Goal: Navigation & Orientation: Find specific page/section

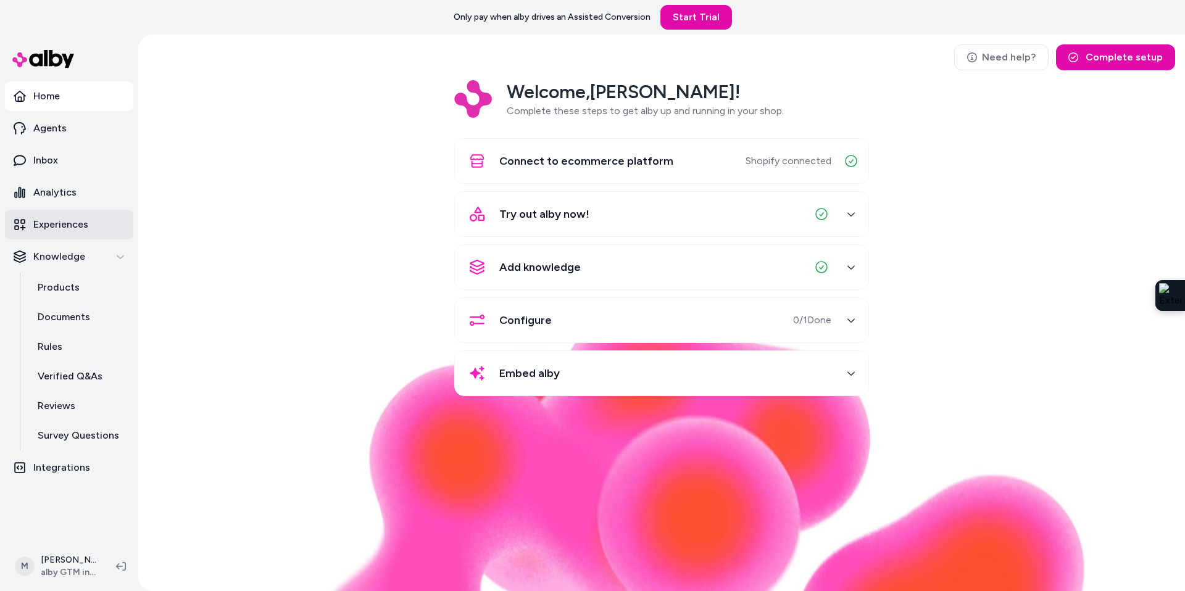
click at [54, 229] on p "Experiences" at bounding box center [60, 224] width 55 height 15
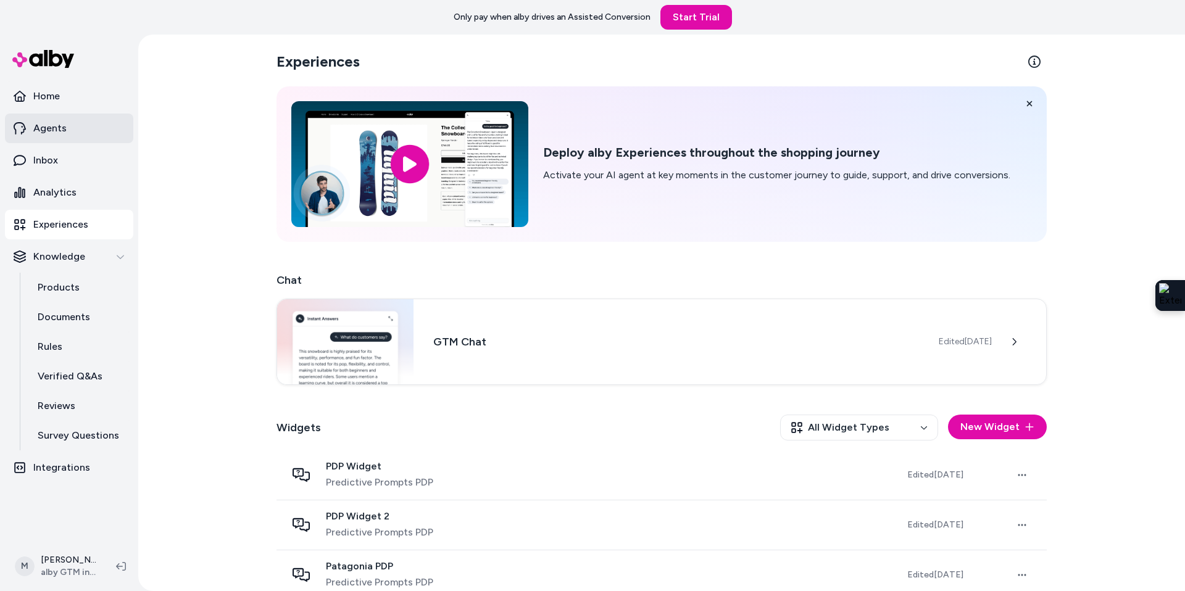
click at [54, 130] on p "Agents" at bounding box center [49, 128] width 33 height 15
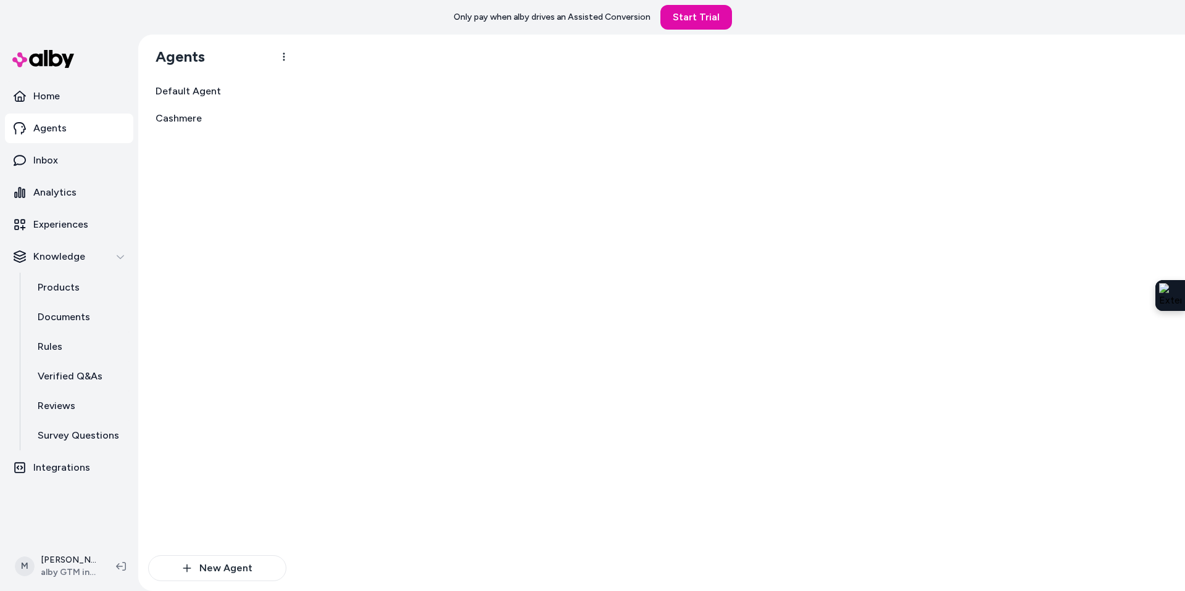
click at [29, 124] on link "Agents" at bounding box center [69, 129] width 128 height 30
click at [186, 93] on span "Default Agent" at bounding box center [187, 91] width 65 height 15
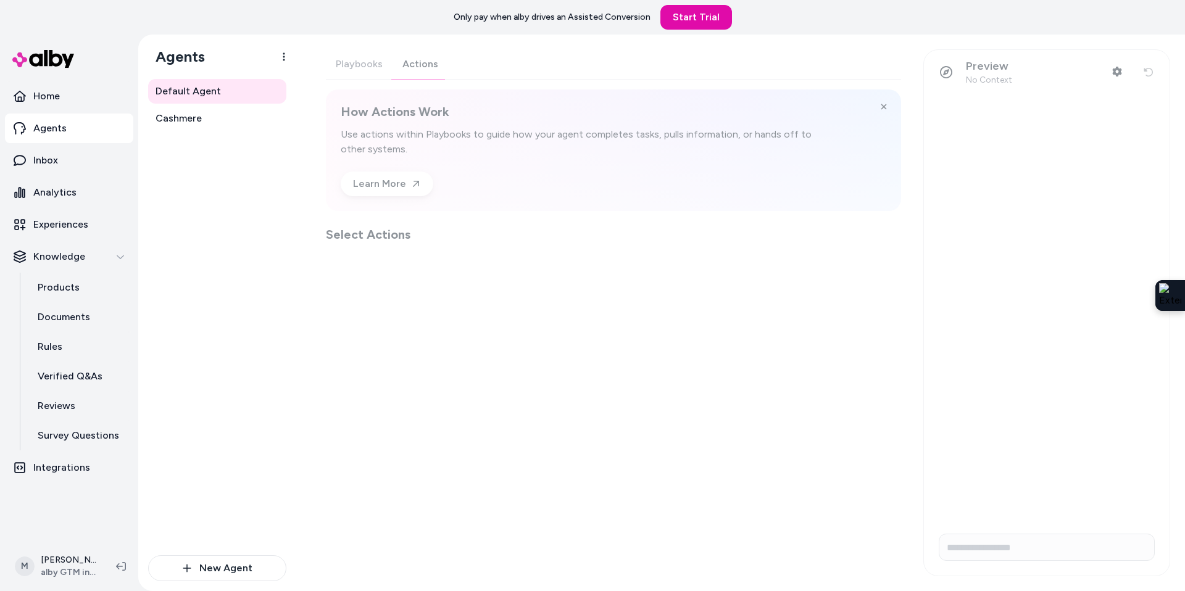
click at [415, 70] on div "Playbooks Actions How Actions Work Use actions within Playbooks to guide how yo…" at bounding box center [613, 146] width 575 height 194
